Goal: Transaction & Acquisition: Purchase product/service

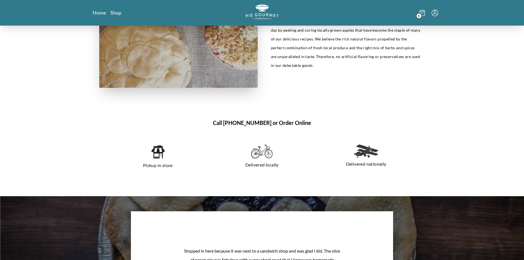
scroll to position [289, 0]
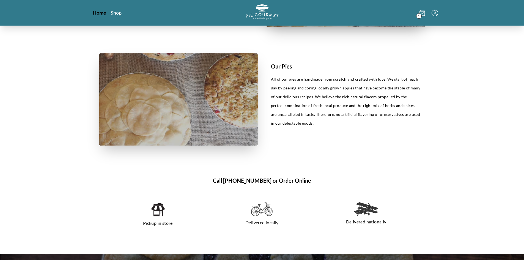
click at [102, 15] on link "Home" at bounding box center [99, 12] width 13 height 7
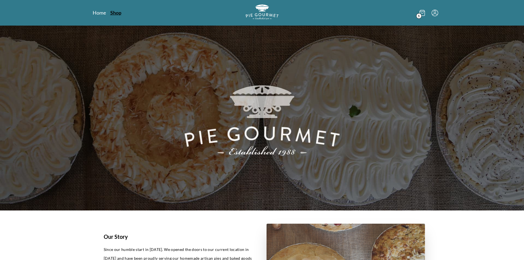
click at [120, 15] on link "Shop" at bounding box center [115, 12] width 11 height 7
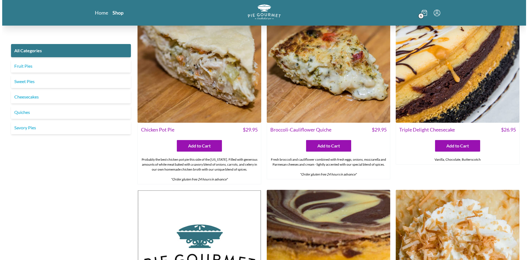
scroll to position [873, 0]
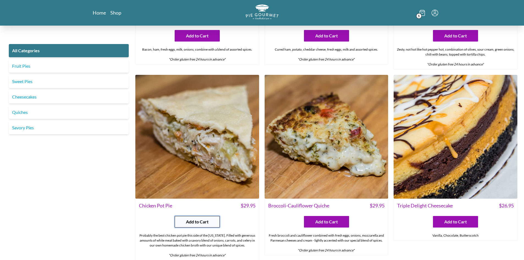
click at [205, 221] on span "Add to Cart" at bounding box center [197, 221] width 23 height 7
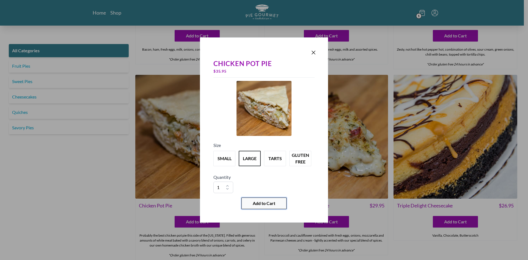
click at [265, 204] on span "Add to Cart" at bounding box center [264, 203] width 23 height 7
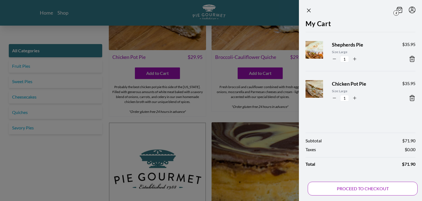
click at [355, 192] on button "PROCEED TO CHECKOUT" at bounding box center [363, 188] width 110 height 14
select select "VA"
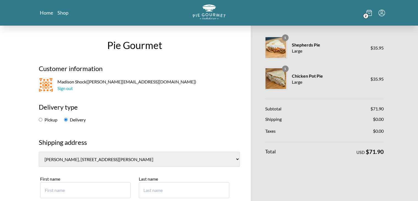
click at [367, 11] on icon at bounding box center [369, 13] width 5 height 6
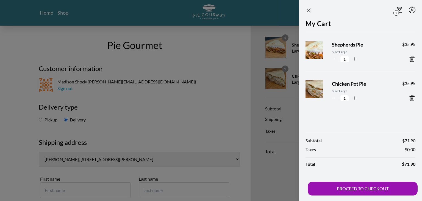
click at [411, 59] on icon at bounding box center [412, 59] width 7 height 7
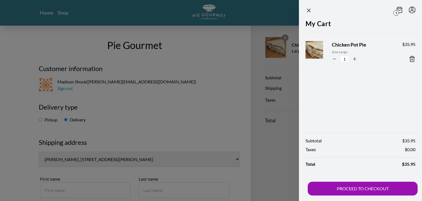
click at [191, 99] on div at bounding box center [211, 100] width 422 height 201
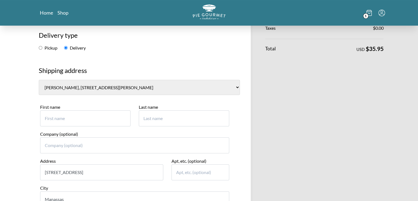
scroll to position [76, 0]
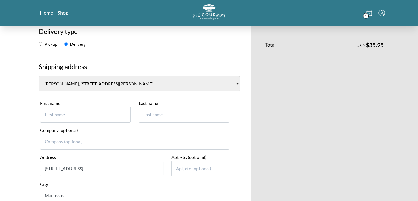
click at [80, 115] on input "First name" at bounding box center [85, 114] width 90 height 16
paste input "Stephen Graham"
click at [76, 116] on input "Stephen Graham" at bounding box center [85, 114] width 90 height 16
type input "[PERSON_NAME]"
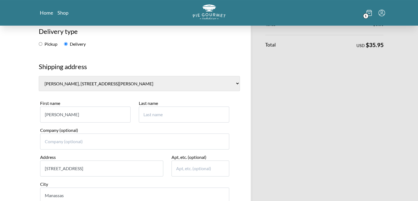
click at [151, 118] on input "Last name" at bounding box center [184, 114] width 90 height 16
paste input "[PERSON_NAME]"
type input "[PERSON_NAME]"
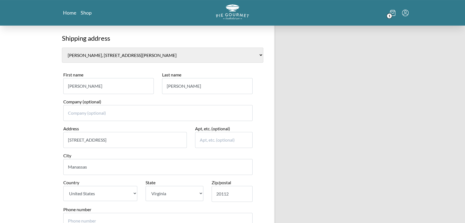
scroll to position [114, 0]
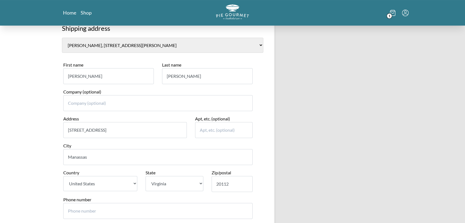
click at [250, 114] on div "Company (optional)" at bounding box center [157, 102] width 197 height 27
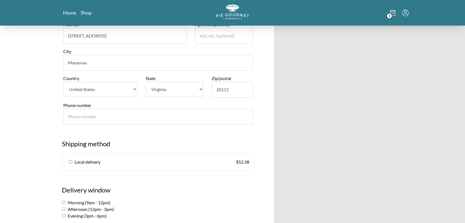
scroll to position [251, 0]
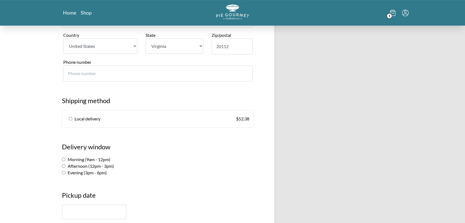
click at [84, 118] on span "Local delivery" at bounding box center [88, 118] width 26 height 7
radio input "true"
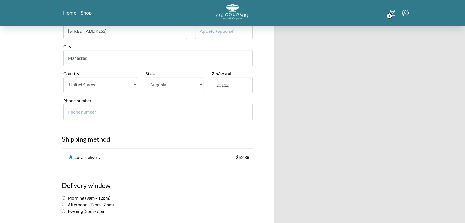
scroll to position [198, 0]
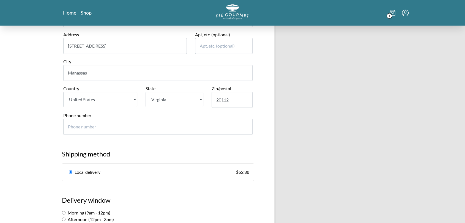
click at [86, 134] on input "Phone number" at bounding box center [157, 127] width 189 height 16
click at [89, 124] on input "Phone number" at bounding box center [157, 127] width 189 height 16
click at [75, 128] on input "Phone number" at bounding box center [157, 127] width 189 height 16
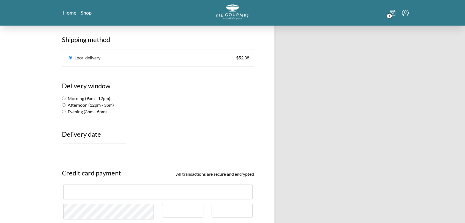
scroll to position [312, 0]
click at [77, 105] on label "Afternoon (12pm - 3pm)" at bounding box center [88, 104] width 52 height 5
click at [65, 105] on input "Afternoon (12pm - 3pm)" at bounding box center [64, 105] width 4 height 4
radio input "true"
click at [91, 152] on input "text" at bounding box center [94, 151] width 64 height 15
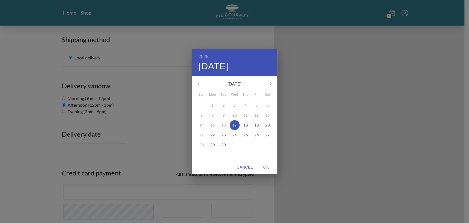
drag, startPoint x: 248, startPoint y: 124, endPoint x: 244, endPoint y: 125, distance: 3.9
click at [249, 124] on span "18" at bounding box center [246, 124] width 10 height 5
click at [271, 168] on span "OK" at bounding box center [266, 167] width 13 height 7
type input "September 18th"
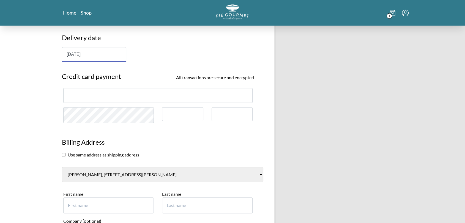
scroll to position [412, 0]
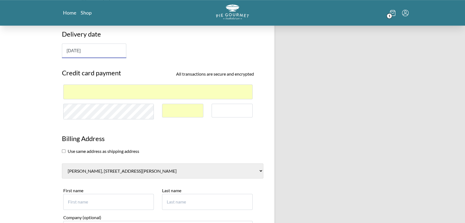
click at [240, 115] on div at bounding box center [231, 111] width 41 height 14
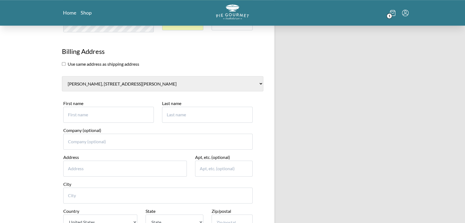
scroll to position [504, 0]
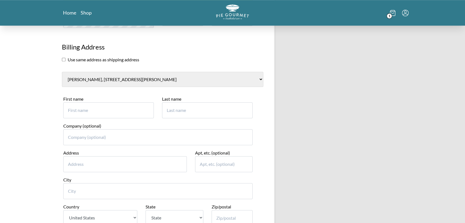
click at [102, 113] on input "First name" at bounding box center [108, 110] width 90 height 16
type input "Charles"
click at [407, 18] on div "1" at bounding box center [349, 12] width 117 height 17
click at [406, 14] on icon "Menu" at bounding box center [405, 13] width 7 height 7
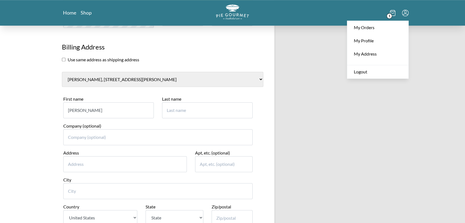
click at [79, 164] on input "Address" at bounding box center [124, 164] width 123 height 16
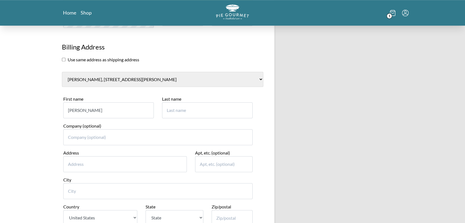
click at [161, 106] on div "Last name" at bounding box center [207, 109] width 99 height 27
click at [181, 112] on input "Last name" at bounding box center [207, 110] width 90 height 16
type input "Quillin"
type input "11654 Plaza America Dr"
type input "#500"
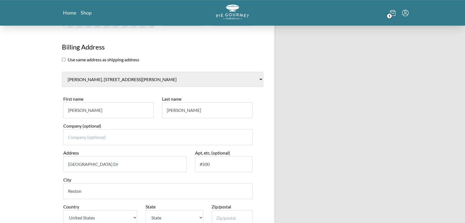
type input "Reston"
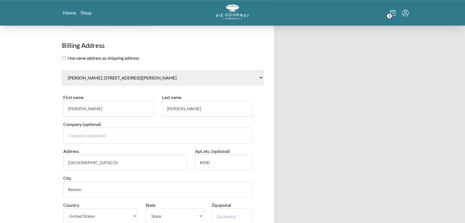
click at [175, 215] on select "State Alabama Alaska Arizona Arkansas California Colorado Connecticut Delaware …" at bounding box center [173, 215] width 57 height 15
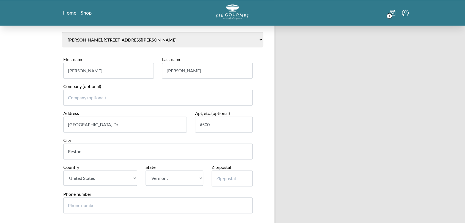
click at [180, 178] on select "State Alabama Alaska Arizona Arkansas California Colorado Connecticut Delaware …" at bounding box center [173, 177] width 57 height 15
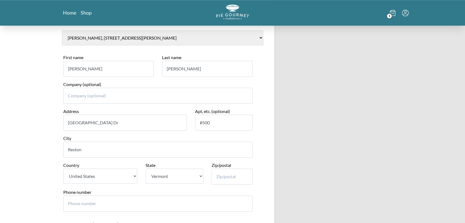
scroll to position [559, 0]
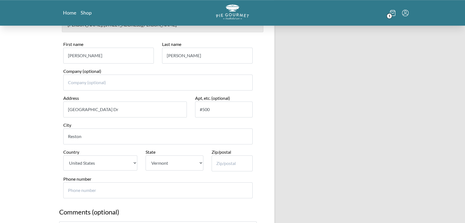
click at [194, 160] on select "State Alabama Alaska Arizona Arkansas California Colorado Connecticut Delaware …" at bounding box center [173, 162] width 57 height 15
click at [200, 161] on select "State Alabama Alaska Arizona Arkansas California Colorado Connecticut Delaware …" at bounding box center [173, 162] width 57 height 15
select select "VA"
click at [145, 155] on select "State Alabama Alaska Arizona Arkansas California Colorado Connecticut Delaware …" at bounding box center [173, 162] width 57 height 15
click at [228, 160] on input "Zip/postal" at bounding box center [231, 163] width 41 height 16
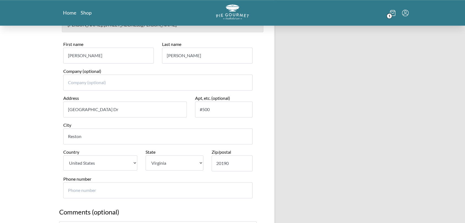
type input "20190"
click at [190, 190] on input "Phone number" at bounding box center [157, 190] width 189 height 16
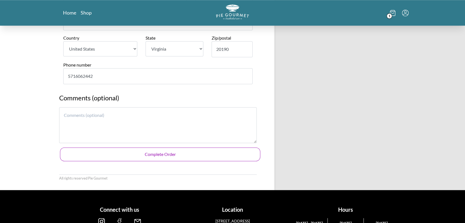
scroll to position [673, 0]
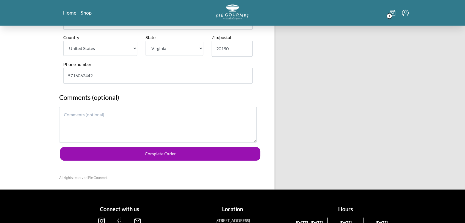
type input "5716062442"
click at [106, 111] on textarea at bounding box center [157, 125] width 197 height 36
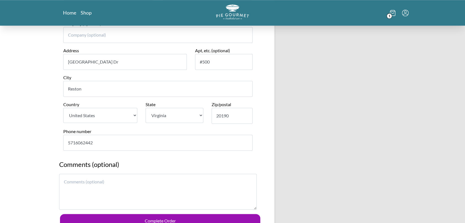
scroll to position [695, 0]
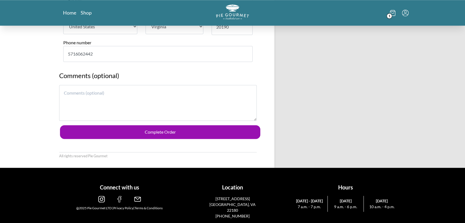
click at [125, 103] on textarea at bounding box center [157, 103] width 197 height 36
drag, startPoint x: 169, startPoint y: 95, endPoint x: 159, endPoint y: 98, distance: 10.7
click at [159, 98] on textarea "We are thinking about you and your family and are hipoing for a speedy recorver…" at bounding box center [157, 103] width 197 height 36
click at [168, 93] on textarea "We are thinking about you and your family and are hipoing for a speedy recorver…" at bounding box center [157, 103] width 197 height 36
click at [191, 97] on textarea "We are thinking about you and your family and are hoping for a speedy recovery …" at bounding box center [157, 103] width 197 height 36
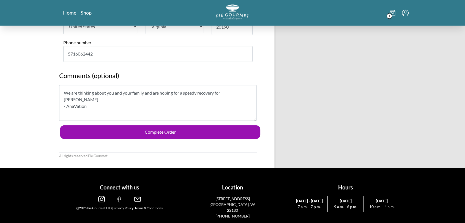
type textarea "We are thinking about you and your family and are hoping for a speedy recovery …"
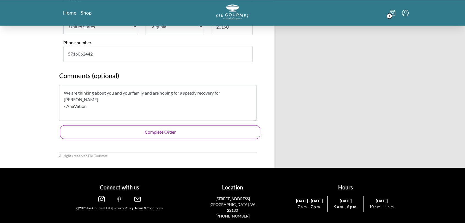
click at [175, 135] on button "Complete Order" at bounding box center [160, 132] width 200 height 14
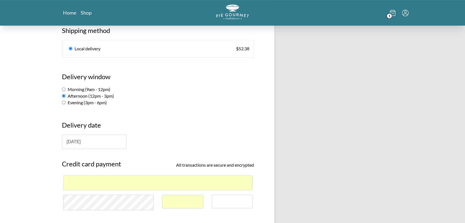
scroll to position [332, 0]
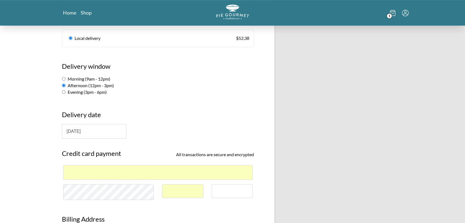
click at [145, 175] on div at bounding box center [157, 172] width 189 height 15
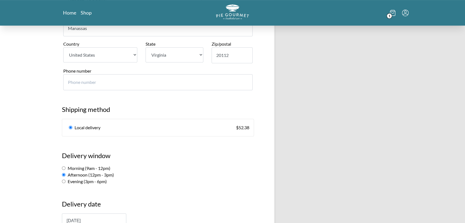
scroll to position [359, 0]
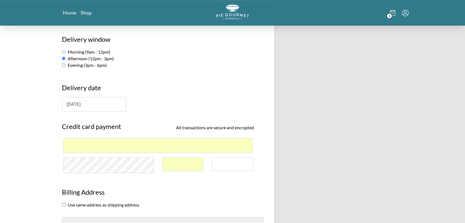
drag, startPoint x: 133, startPoint y: 141, endPoint x: 57, endPoint y: 139, distance: 75.7
click at [57, 139] on div "Pie Gourmet Customer information Madison Shock ( [EMAIL_ADDRESS][DOMAIN_NAME] )…" at bounding box center [158, 85] width 208 height 837
click at [89, 149] on div at bounding box center [157, 145] width 189 height 15
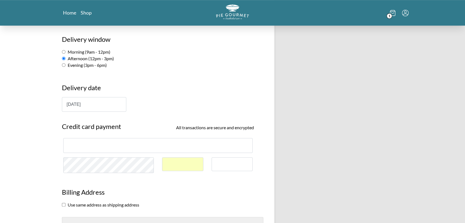
click at [156, 107] on div "September 18th" at bounding box center [158, 104] width 192 height 15
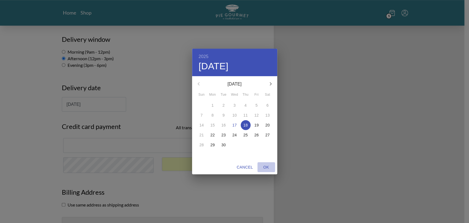
click at [263, 167] on span "OK" at bounding box center [266, 167] width 13 height 7
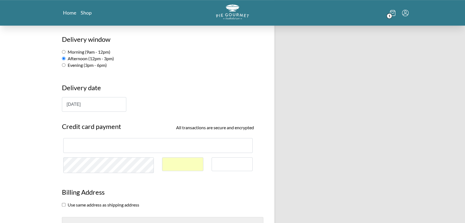
click at [189, 166] on div at bounding box center [182, 164] width 41 height 14
drag, startPoint x: 189, startPoint y: 166, endPoint x: 161, endPoint y: 164, distance: 28.9
click at [161, 164] on div at bounding box center [182, 167] width 49 height 20
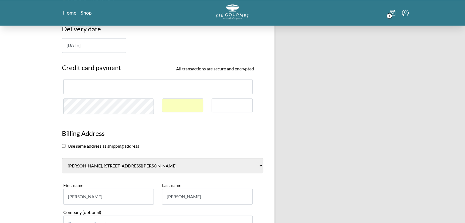
scroll to position [443, 0]
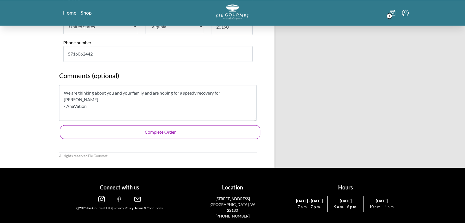
click at [177, 136] on button "Complete Order" at bounding box center [160, 132] width 200 height 14
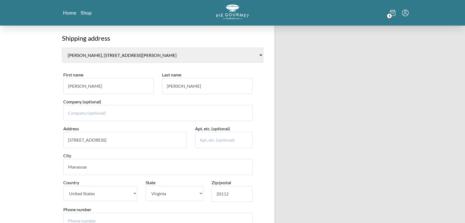
scroll to position [202, 0]
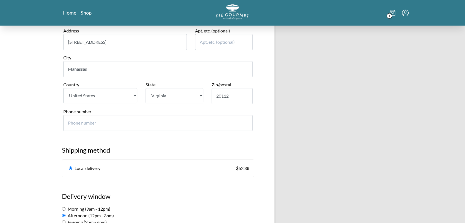
click at [107, 127] on input "Phone number" at bounding box center [157, 123] width 189 height 16
click at [77, 123] on input "Phone number" at bounding box center [157, 123] width 189 height 16
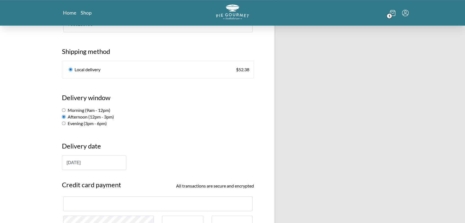
scroll to position [367, 0]
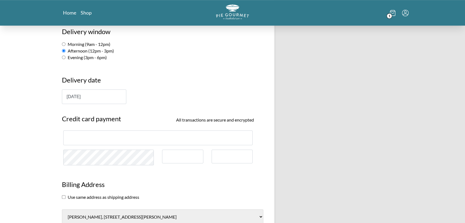
type input "7033283956"
click at [50, 152] on div "Pie Gourmet Customer information Madison Shock ( [EMAIL_ADDRESS][DOMAIN_NAME] )…" at bounding box center [232, 77] width 465 height 837
click at [210, 75] on h3 "Delivery date" at bounding box center [158, 82] width 192 height 14
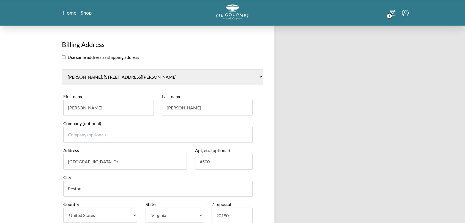
scroll to position [504, 0]
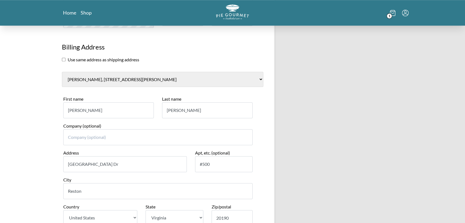
click at [181, 79] on select "[PERSON_NAME], [STREET_ADDRESS][PERSON_NAME] [PERSON_NAME] and [PERSON_NAME], […" at bounding box center [162, 79] width 201 height 15
select select "2"
click at [62, 72] on select "[PERSON_NAME], [STREET_ADDRESS][PERSON_NAME] [PERSON_NAME] and [PERSON_NAME], […" at bounding box center [162, 79] width 201 height 15
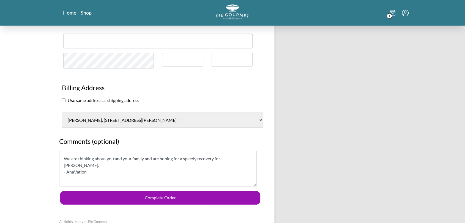
scroll to position [466, 0]
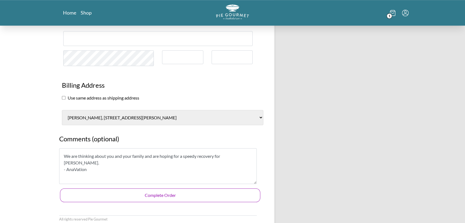
click at [176, 196] on button "Complete Order" at bounding box center [160, 195] width 200 height 14
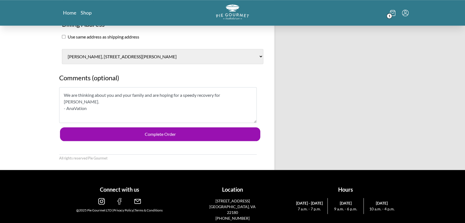
scroll to position [530, 0]
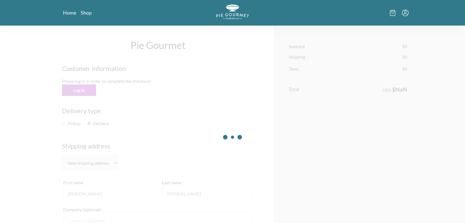
select select "VA"
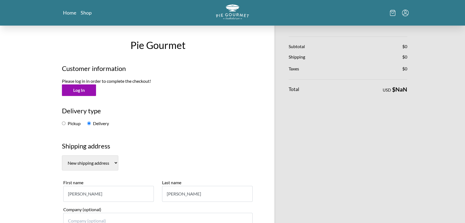
select select "2"
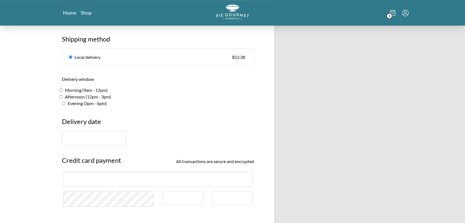
scroll to position [304, 0]
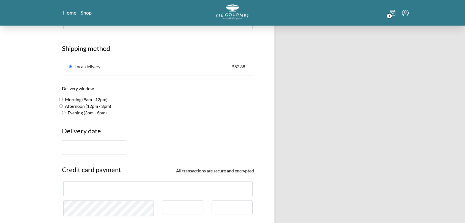
click at [133, 184] on div at bounding box center [157, 188] width 189 height 15
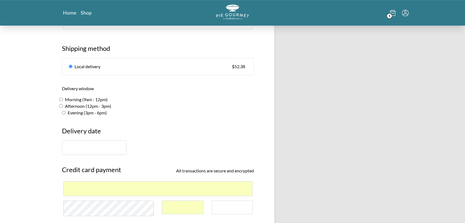
click at [214, 141] on div at bounding box center [158, 147] width 192 height 15
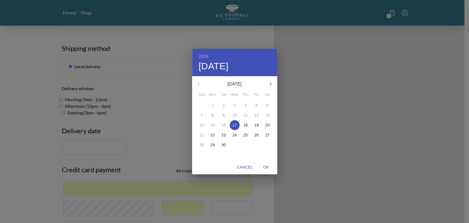
click at [161, 89] on div "2025 Wed, Sep 17 September 2025 Sun Mon Tue Wed Thu Fri Sat 31 1 2 3 4 5 6 7 8 …" at bounding box center [234, 111] width 469 height 223
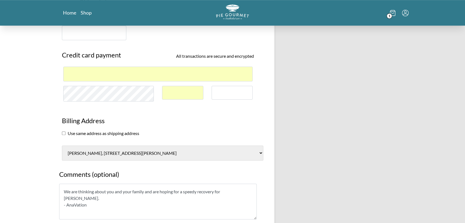
scroll to position [433, 0]
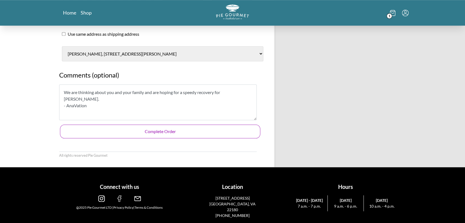
click at [149, 137] on button "Complete Order" at bounding box center [160, 132] width 200 height 14
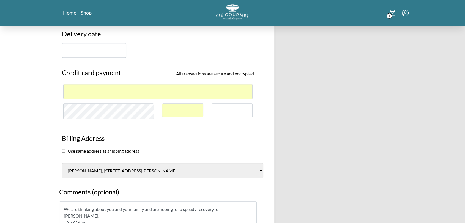
click at [61, 13] on div "Home Shop" at bounding box center [114, 12] width 117 height 7
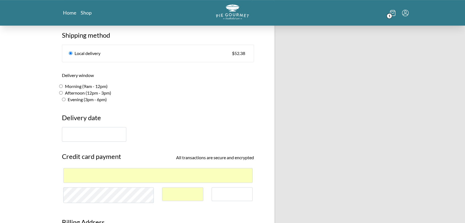
scroll to position [317, 0]
click at [90, 139] on input "text" at bounding box center [94, 134] width 64 height 15
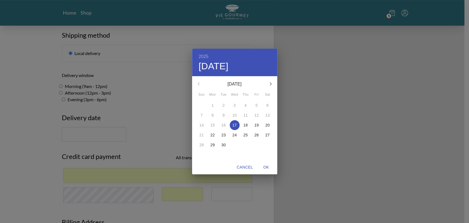
click at [245, 126] on p "18" at bounding box center [246, 124] width 4 height 5
click at [268, 167] on span "OK" at bounding box center [266, 167] width 13 height 7
type input "September 18th"
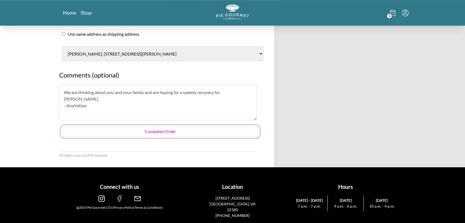
click at [186, 133] on button "Complete Order" at bounding box center [160, 132] width 200 height 14
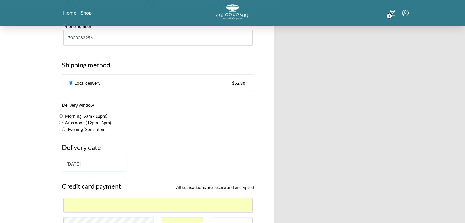
scroll to position [279, 0]
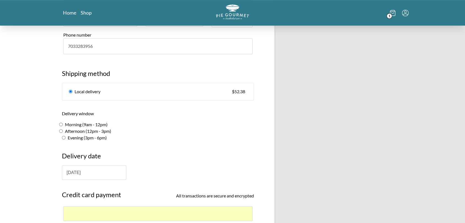
click at [99, 132] on label "Afternoon (12pm - 3pm)" at bounding box center [85, 131] width 52 height 7
click at [63, 132] on input "Afternoon (12pm - 3pm)" at bounding box center [61, 131] width 4 height 4
radio input "true"
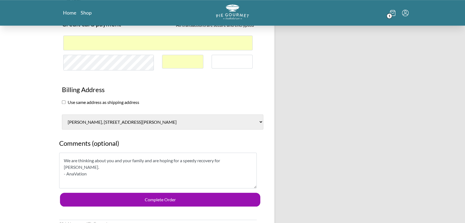
scroll to position [477, 0]
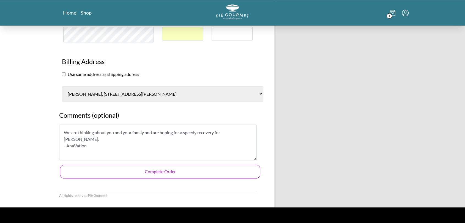
click at [191, 172] on button "Complete Order" at bounding box center [160, 172] width 200 height 14
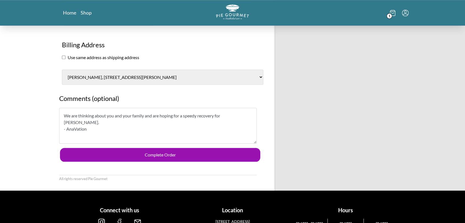
scroll to position [496, 0]
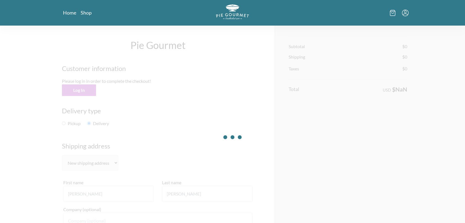
select select "VA"
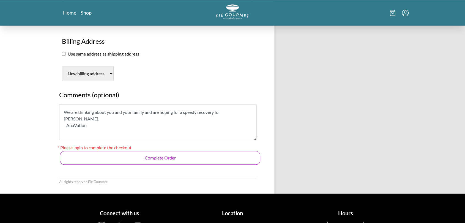
scroll to position [492, 0]
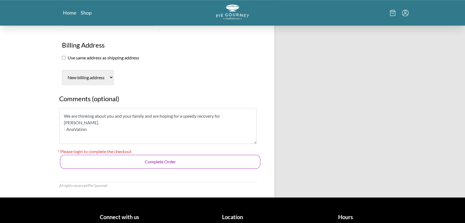
select select "2"
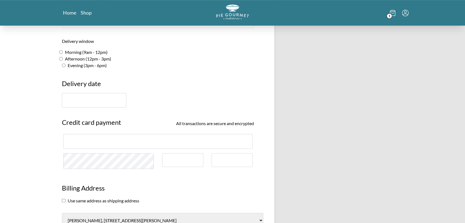
scroll to position [347, 0]
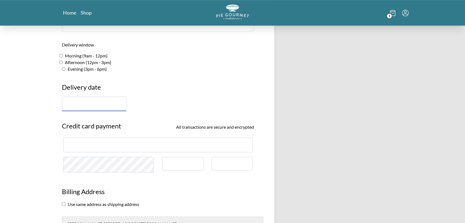
click at [97, 100] on input "text" at bounding box center [94, 104] width 64 height 15
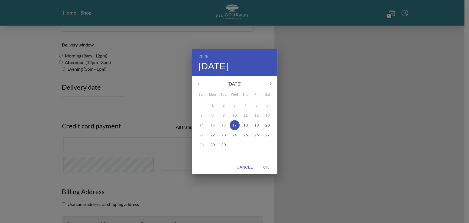
click at [136, 108] on div "2025 Wed, Sep 17 September 2025 Sun Mon Tue Wed Thu Fri Sat 31 1 2 3 4 5 6 7 8 …" at bounding box center [234, 111] width 469 height 223
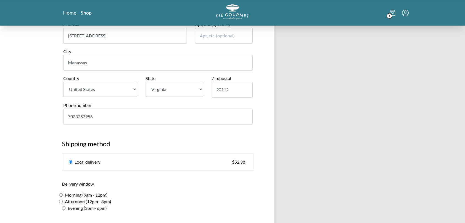
scroll to position [218, 0]
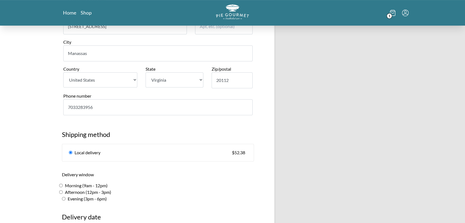
click at [97, 192] on label "Afternoon (12pm - 3pm)" at bounding box center [85, 192] width 52 height 7
click at [63, 192] on input "Afternoon (12pm - 3pm)" at bounding box center [61, 192] width 4 height 4
radio input "true"
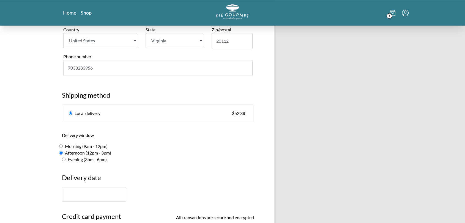
scroll to position [263, 0]
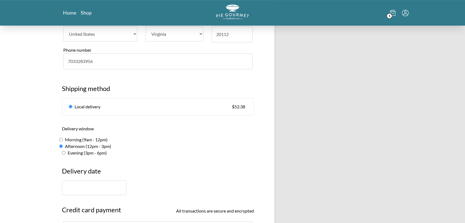
click at [102, 193] on input "text" at bounding box center [94, 187] width 64 height 15
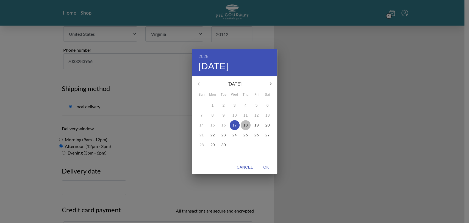
click at [248, 124] on span "18" at bounding box center [246, 124] width 10 height 5
click at [267, 166] on span "OK" at bounding box center [266, 167] width 13 height 7
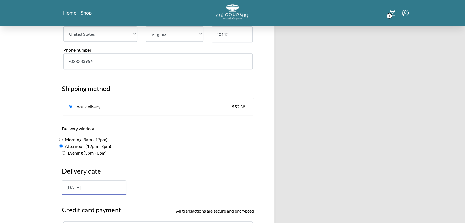
click at [116, 185] on input "September 18th" at bounding box center [94, 187] width 64 height 15
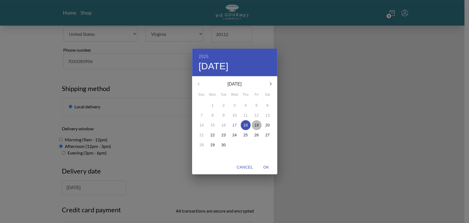
click at [258, 124] on p "19" at bounding box center [257, 124] width 4 height 5
click at [266, 166] on span "OK" at bounding box center [266, 167] width 13 height 7
type input "[DATE]"
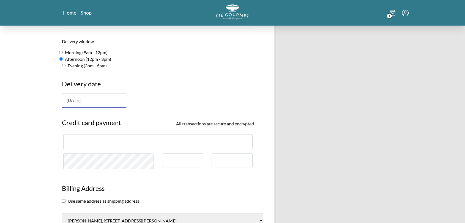
scroll to position [355, 0]
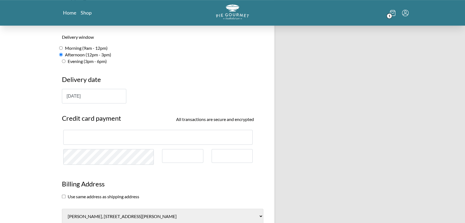
click at [110, 142] on div at bounding box center [157, 137] width 189 height 15
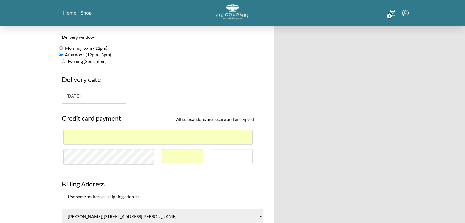
click at [230, 158] on div at bounding box center [231, 156] width 41 height 14
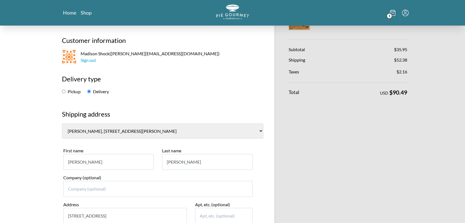
scroll to position [0, 0]
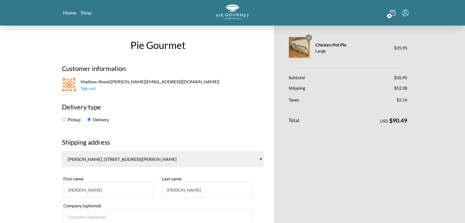
click at [164, 160] on select "Henry Garcia, 4078 Cardinal Crest Dr Woodbridge (US) Anita and Kevin Schlosser,…" at bounding box center [162, 159] width 201 height 15
click at [243, 153] on section "Henry Garcia, 4078 Cardinal Crest Dr Woodbridge (US) Anita and Kevin Schlosser,…" at bounding box center [158, 159] width 192 height 15
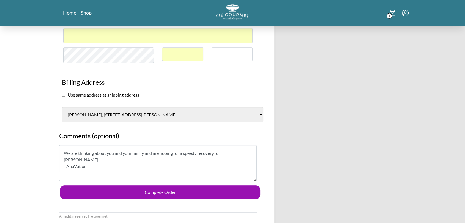
scroll to position [458, 0]
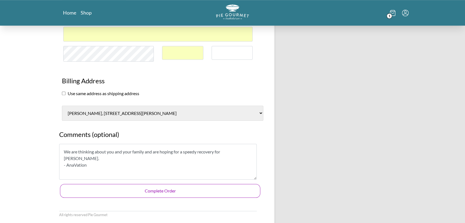
click at [177, 190] on button "Complete Order" at bounding box center [160, 191] width 200 height 14
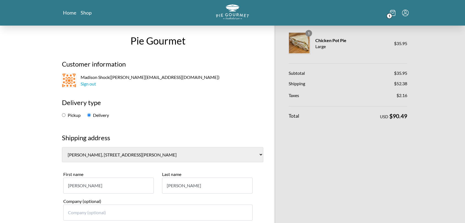
scroll to position [0, 0]
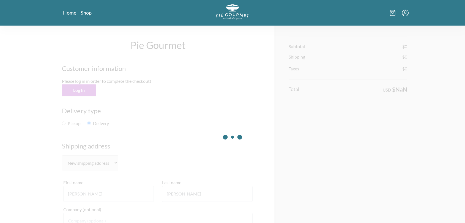
select select "VA"
select select "2"
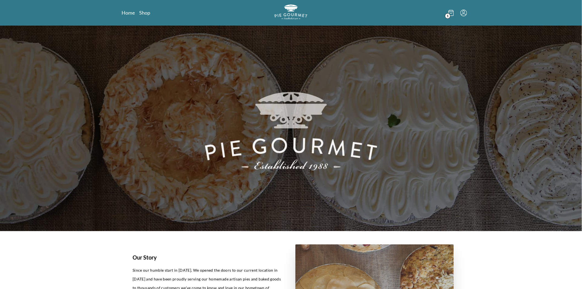
click at [452, 15] on icon at bounding box center [450, 13] width 5 height 6
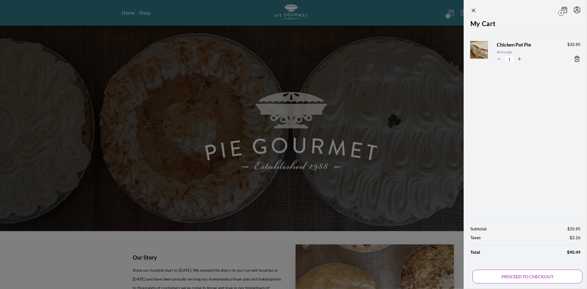
click at [526, 276] on button "PROCEED TO CHECKOUT" at bounding box center [527, 276] width 110 height 14
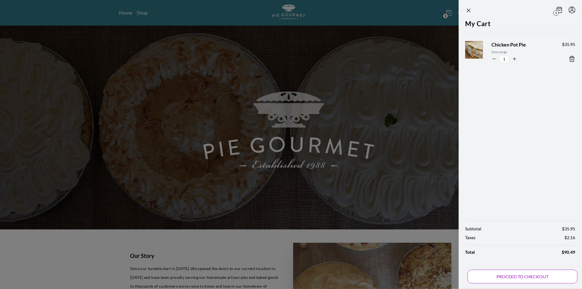
select select "VA"
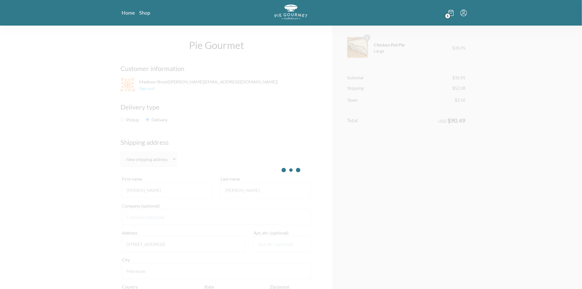
select select "2"
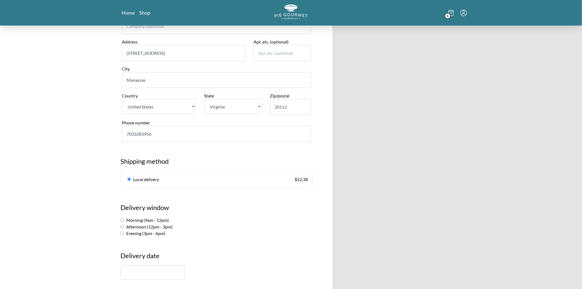
scroll to position [298, 0]
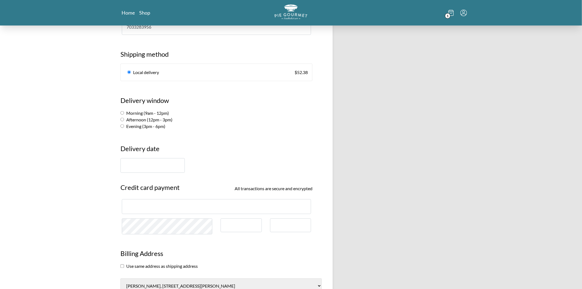
click at [150, 120] on label "Afternoon (12pm - 3pm)" at bounding box center [146, 119] width 52 height 5
click at [124, 120] on input "Afternoon (12pm - 3pm)" at bounding box center [122, 120] width 4 height 4
radio input "true"
click at [147, 125] on label "Evening (3pm - 6pm)" at bounding box center [142, 125] width 45 height 5
click at [124, 125] on input "Evening (3pm - 6pm)" at bounding box center [122, 126] width 4 height 4
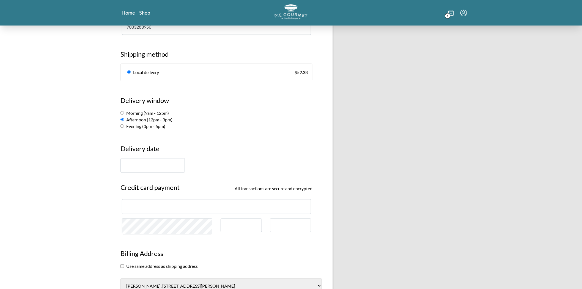
radio input "true"
click at [150, 173] on div "Pie Gourmet Customer information Madison Shock ( [EMAIL_ADDRESS][DOMAIN_NAME] )…" at bounding box center [216, 64] width 208 height 672
click at [151, 168] on input "text" at bounding box center [152, 165] width 64 height 15
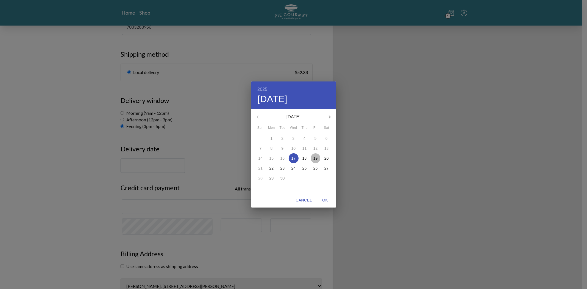
click at [316, 156] on p "19" at bounding box center [315, 157] width 4 height 5
click at [326, 200] on span "OK" at bounding box center [324, 200] width 13 height 7
type input "[DATE]"
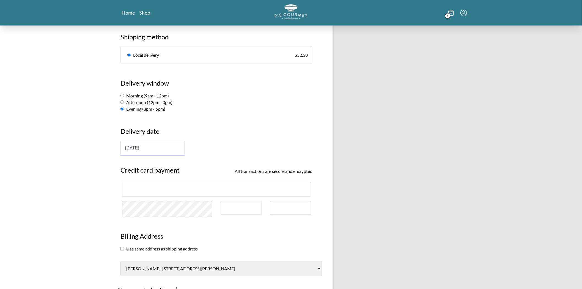
scroll to position [336, 0]
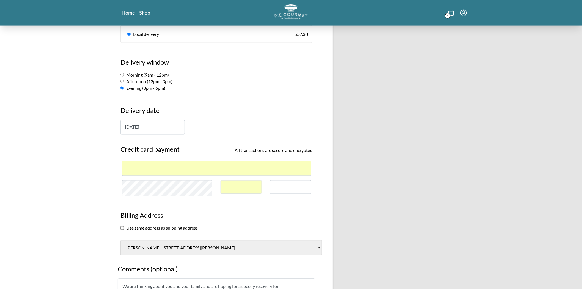
click at [293, 192] on div at bounding box center [290, 187] width 41 height 14
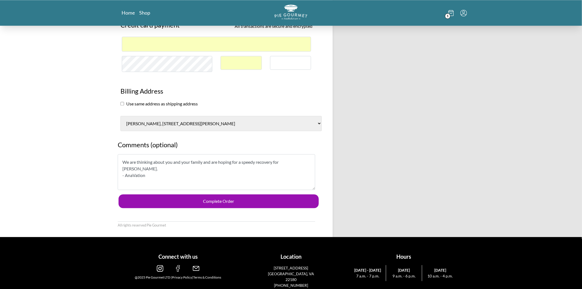
scroll to position [464, 0]
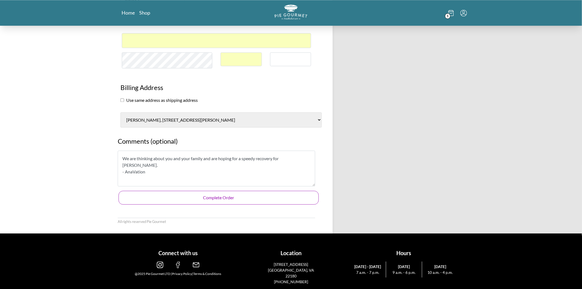
click at [238, 195] on button "Complete Order" at bounding box center [219, 198] width 200 height 14
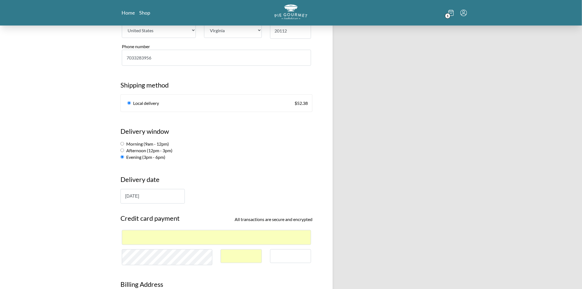
scroll to position [328, 0]
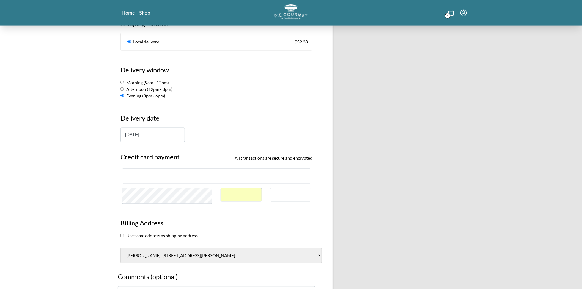
click at [191, 161] on h2 "Credit card payment All transactions are secure and encrypted" at bounding box center [216, 158] width 192 height 12
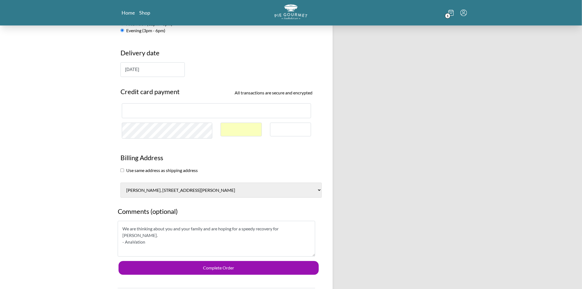
scroll to position [405, 0]
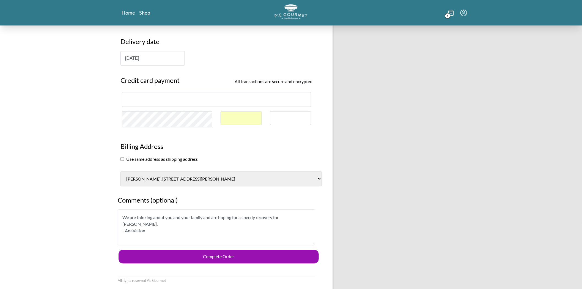
click at [227, 184] on select "[PERSON_NAME], [STREET_ADDRESS][PERSON_NAME] [PERSON_NAME] and [PERSON_NAME], […" at bounding box center [220, 178] width 201 height 15
click at [120, 171] on select "[PERSON_NAME], [STREET_ADDRESS][PERSON_NAME] [PERSON_NAME] and [PERSON_NAME], […" at bounding box center [220, 178] width 201 height 15
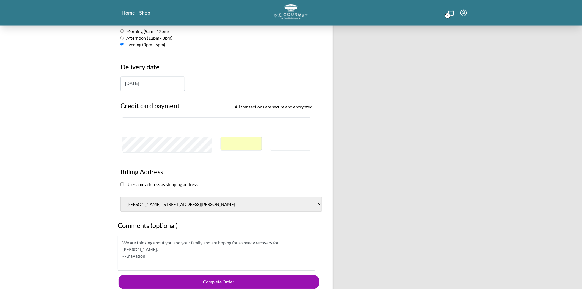
scroll to position [321, 0]
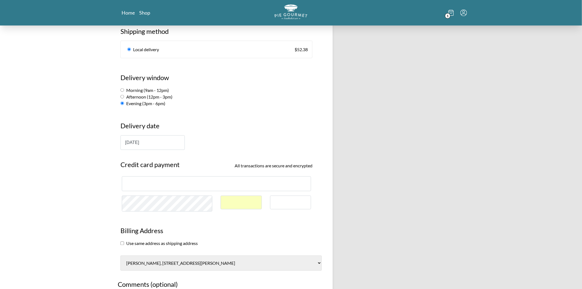
click at [164, 144] on input "[DATE]" at bounding box center [152, 142] width 64 height 15
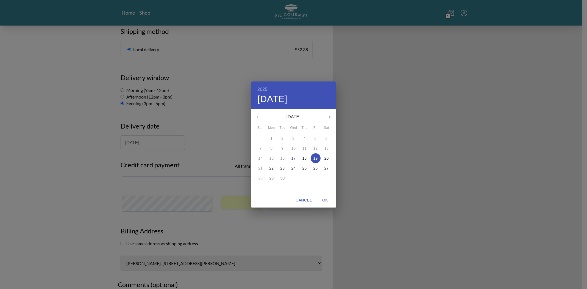
click at [325, 204] on button "OK" at bounding box center [325, 200] width 18 height 10
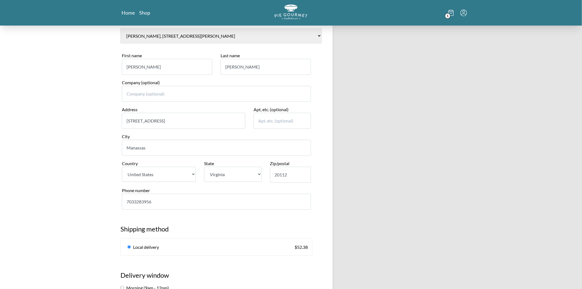
scroll to position [122, 0]
click at [233, 246] on link "Local delivery $ 52.38" at bounding box center [216, 248] width 191 height 17
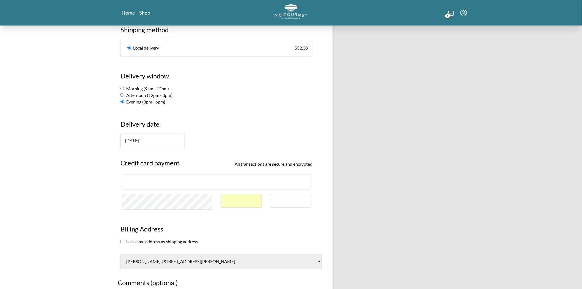
scroll to position [321, 0]
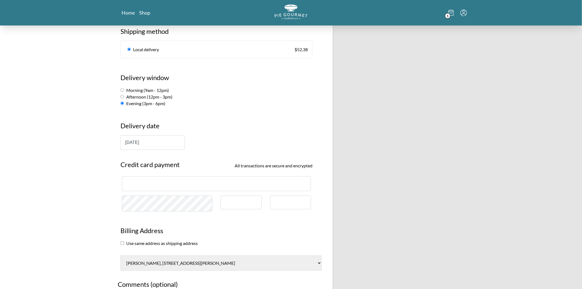
click at [104, 203] on div "Pie Gourmet Customer information Madison Shock ( [EMAIL_ADDRESS][DOMAIN_NAME] )…" at bounding box center [291, 41] width 582 height 672
click at [228, 140] on div "[DATE]" at bounding box center [216, 142] width 192 height 15
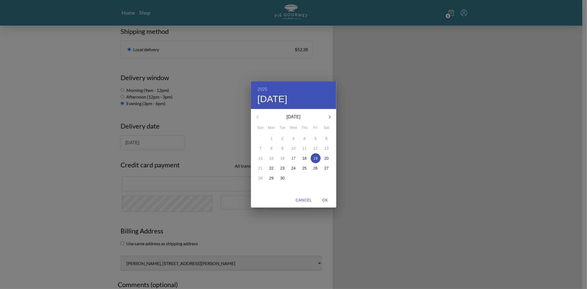
click at [316, 157] on p "19" at bounding box center [315, 157] width 4 height 5
click at [324, 201] on span "OK" at bounding box center [324, 200] width 13 height 7
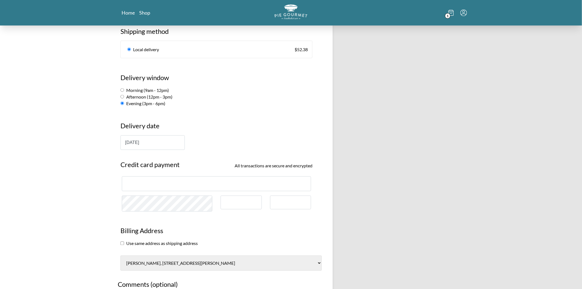
click at [241, 205] on div at bounding box center [241, 203] width 41 height 14
click at [263, 215] on div at bounding box center [240, 206] width 49 height 20
click at [244, 224] on section "Billing Address Use same address as shipping address [PERSON_NAME][GEOGRAPHIC_D…" at bounding box center [216, 245] width 200 height 50
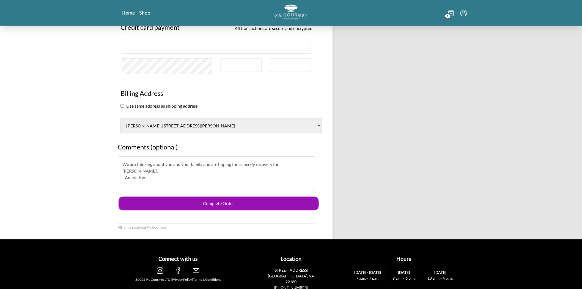
scroll to position [464, 0]
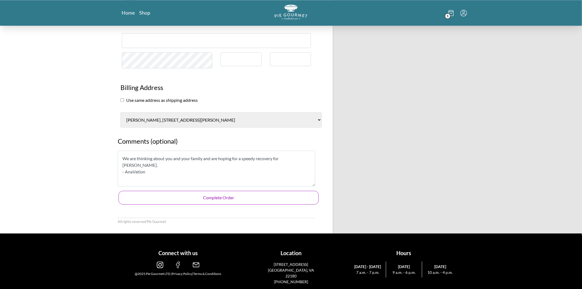
click at [241, 202] on button "Complete Order" at bounding box center [219, 198] width 200 height 14
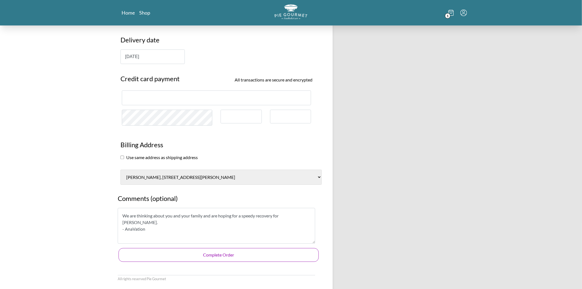
scroll to position [412, 0]
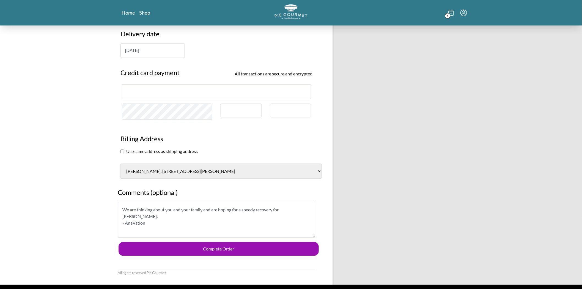
drag, startPoint x: 122, startPoint y: 209, endPoint x: 307, endPoint y: 212, distance: 185.1
click at [307, 212] on textarea "We are thinking about you and your family and are hoping for a speedy recovery …" at bounding box center [216, 220] width 197 height 36
click at [250, 219] on textarea "We are thinking about you and your family and are hoping for a speedy recovery …" at bounding box center [216, 220] width 197 height 36
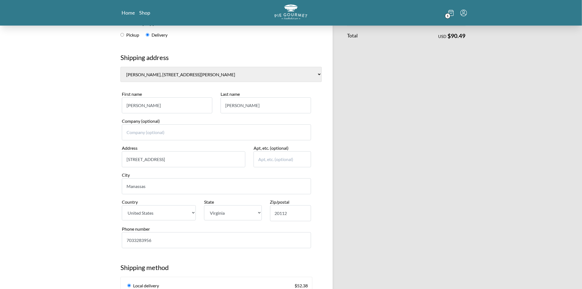
scroll to position [31, 0]
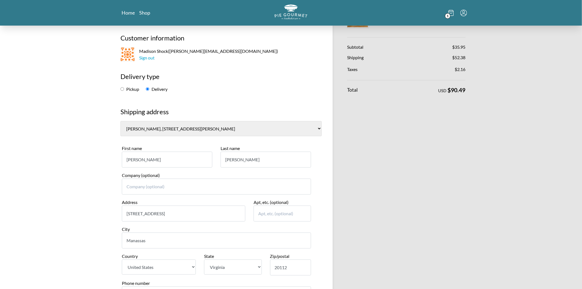
drag, startPoint x: 251, startPoint y: 161, endPoint x: 221, endPoint y: 158, distance: 30.4
click at [222, 159] on input "[PERSON_NAME]" at bounding box center [266, 160] width 90 height 16
click at [152, 161] on input "[PERSON_NAME]" at bounding box center [167, 160] width 90 height 16
drag, startPoint x: 125, startPoint y: 158, endPoint x: 148, endPoint y: 159, distance: 23.4
click at [148, 159] on input "[PERSON_NAME]" at bounding box center [167, 160] width 90 height 16
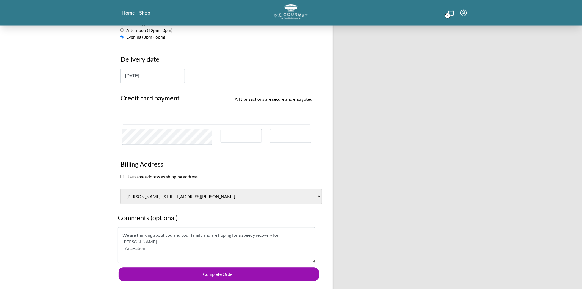
scroll to position [357, 0]
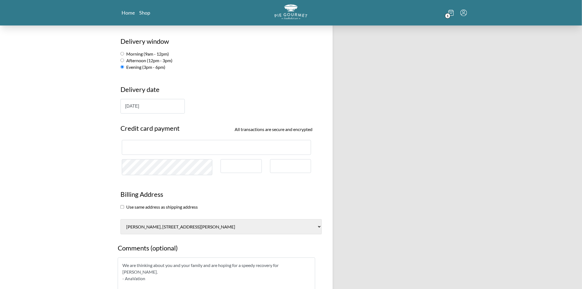
click at [233, 226] on select "[PERSON_NAME], [STREET_ADDRESS][PERSON_NAME] [PERSON_NAME] and [PERSON_NAME], […" at bounding box center [220, 226] width 201 height 15
click at [301, 216] on section "Billing Address Use same address as shipping address [PERSON_NAME][GEOGRAPHIC_D…" at bounding box center [216, 209] width 200 height 50
